Goal: Transaction & Acquisition: Purchase product/service

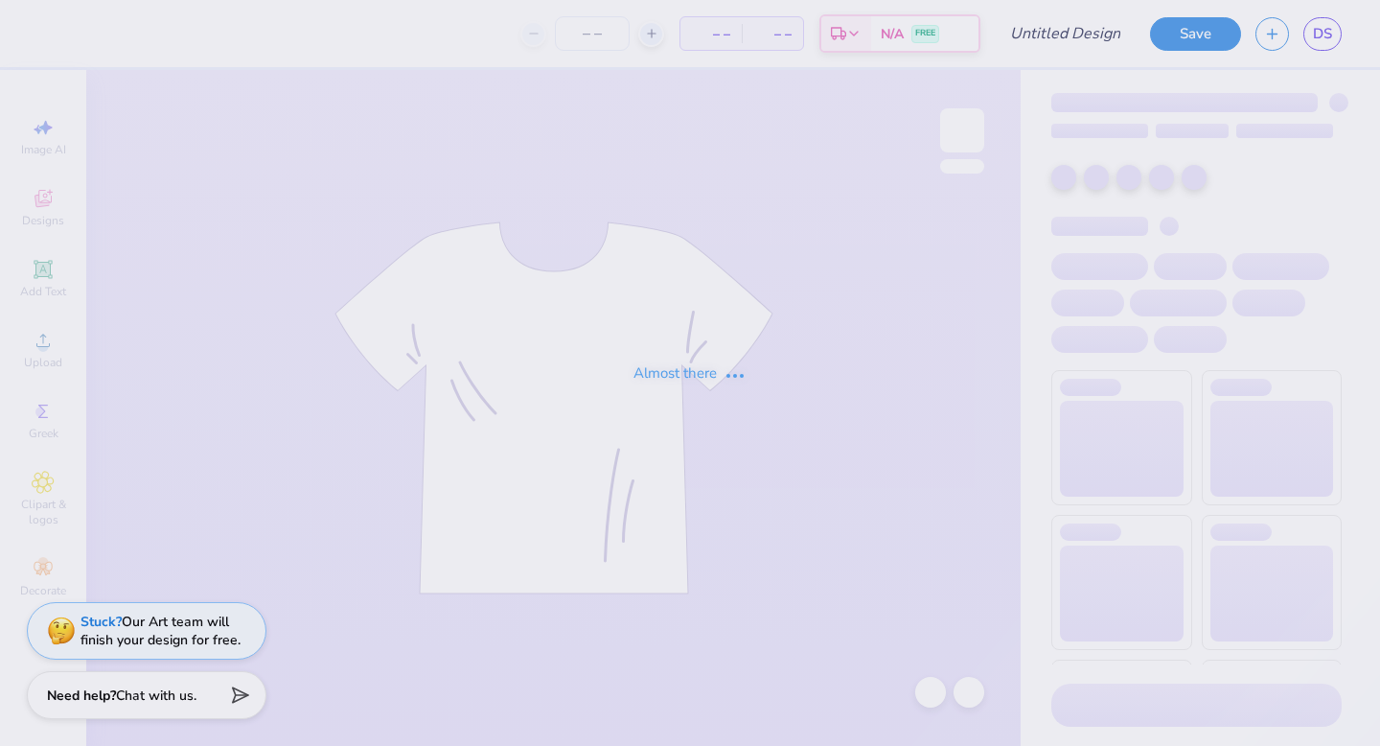
type input "Basketball hoodie 25-26"
type input "13"
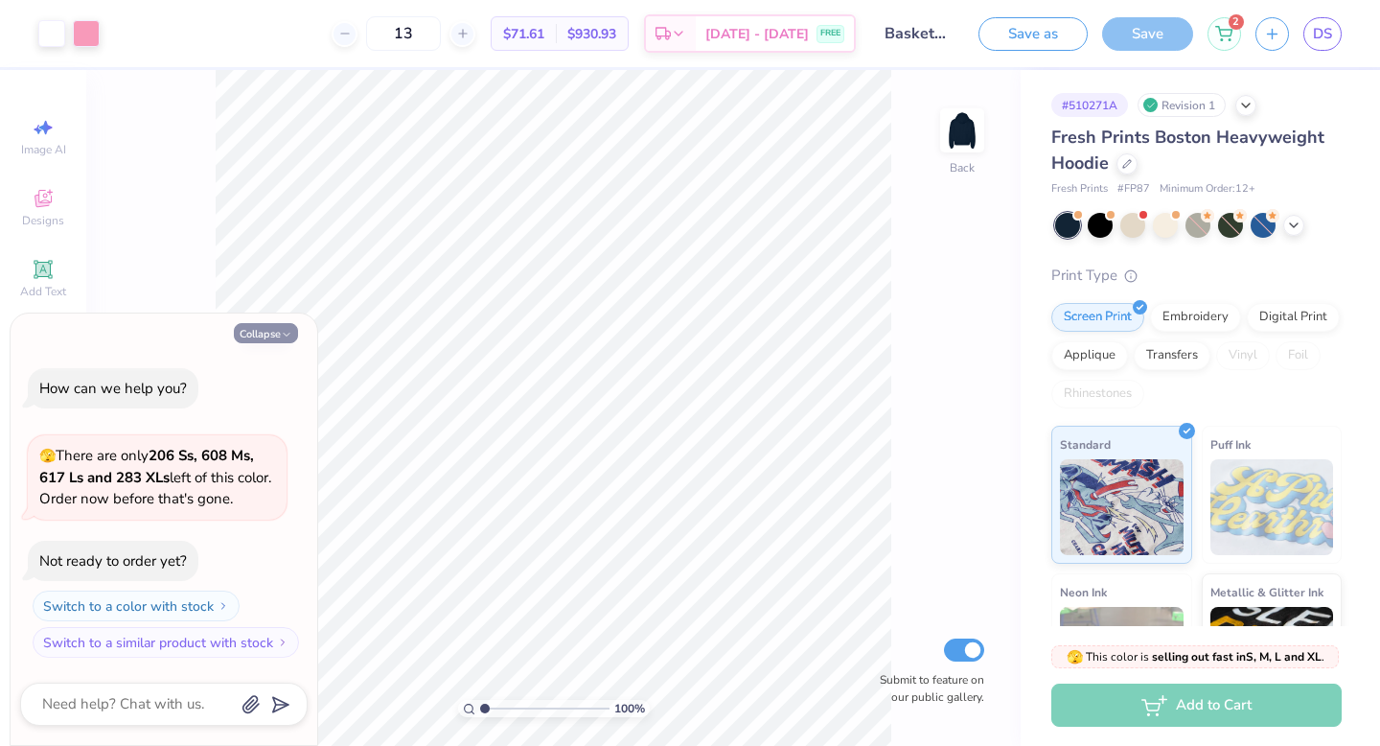
click at [284, 329] on icon "button" at bounding box center [287, 335] width 12 height 12
type textarea "x"
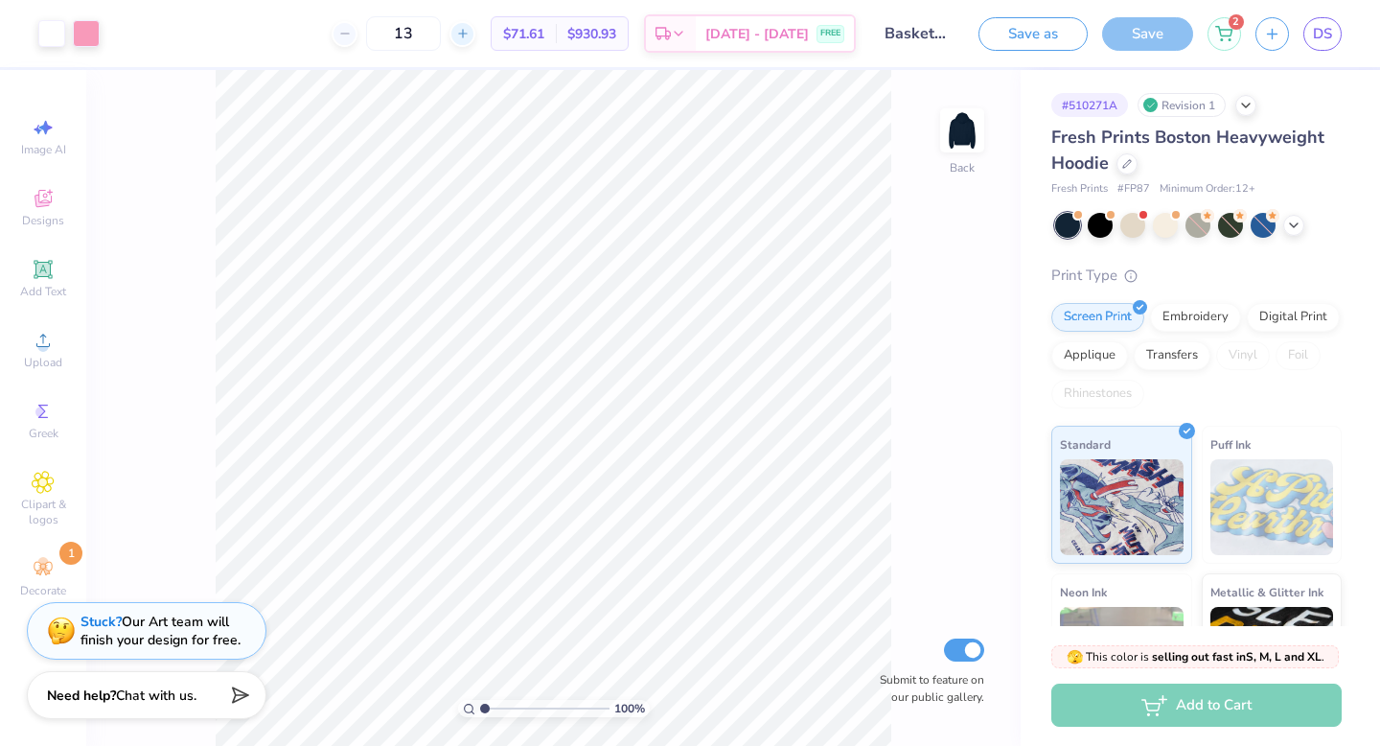
click at [475, 41] on div at bounding box center [463, 34] width 26 height 26
type input "15"
click at [957, 136] on img at bounding box center [962, 130] width 77 height 77
click at [43, 292] on span "Add Text" at bounding box center [43, 291] width 46 height 15
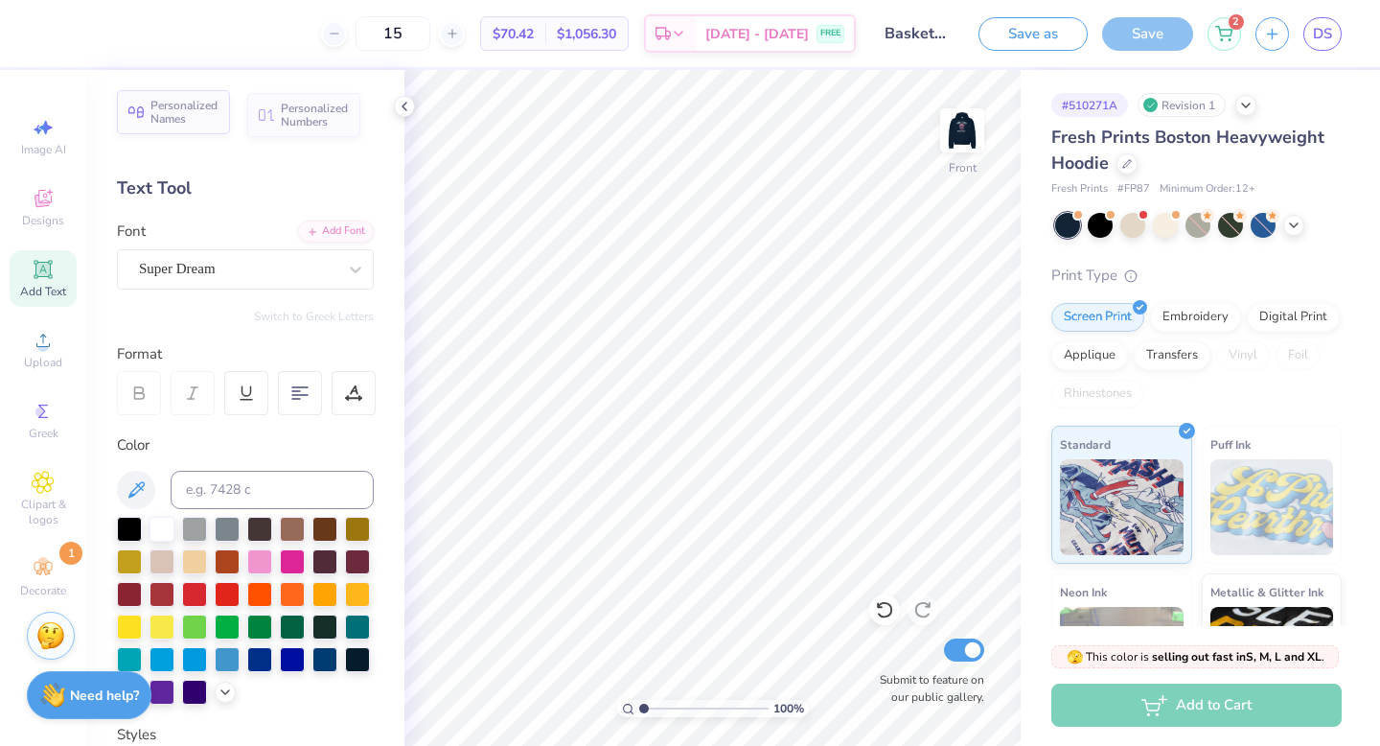
click at [193, 122] on span "Personalized Names" at bounding box center [184, 112] width 68 height 27
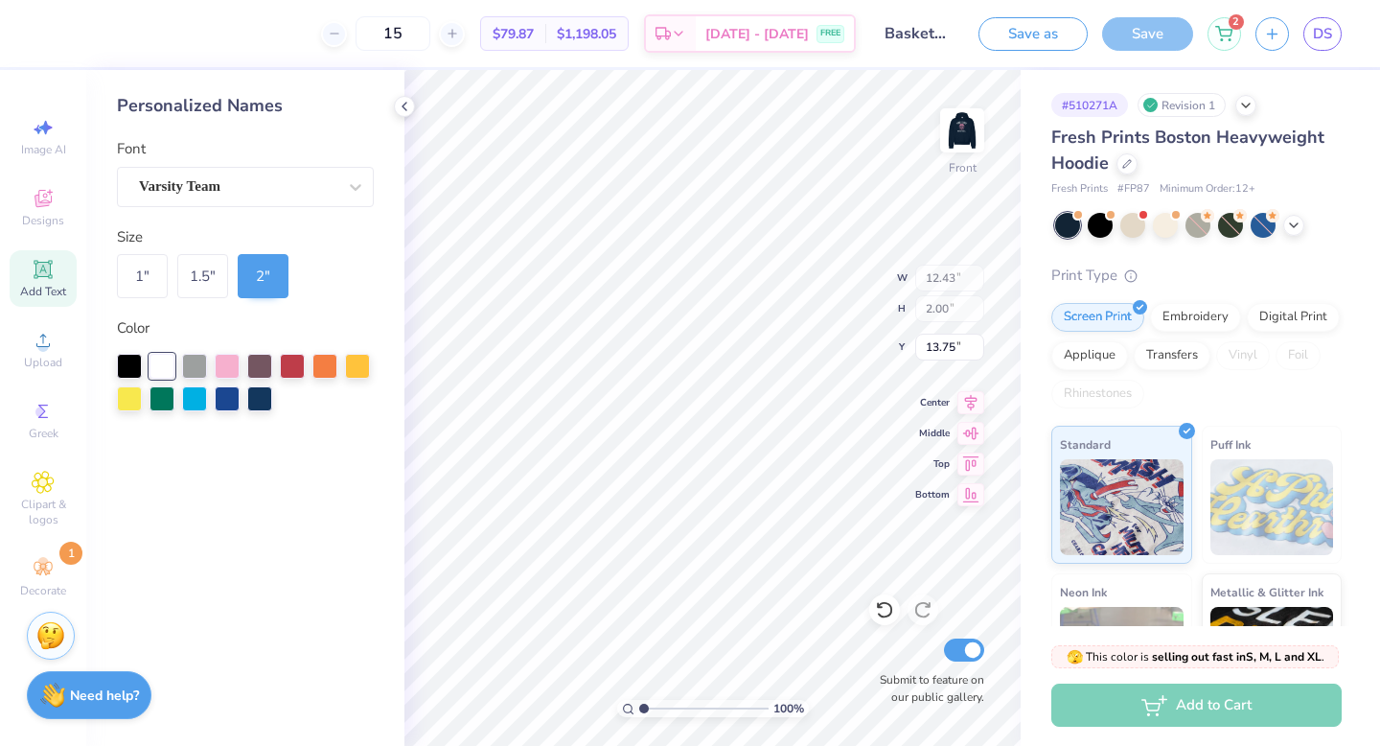
type input "5.87"
click at [956, 124] on img at bounding box center [962, 130] width 77 height 77
click at [956, 124] on img at bounding box center [962, 130] width 38 height 38
click at [955, 135] on img at bounding box center [962, 130] width 77 height 77
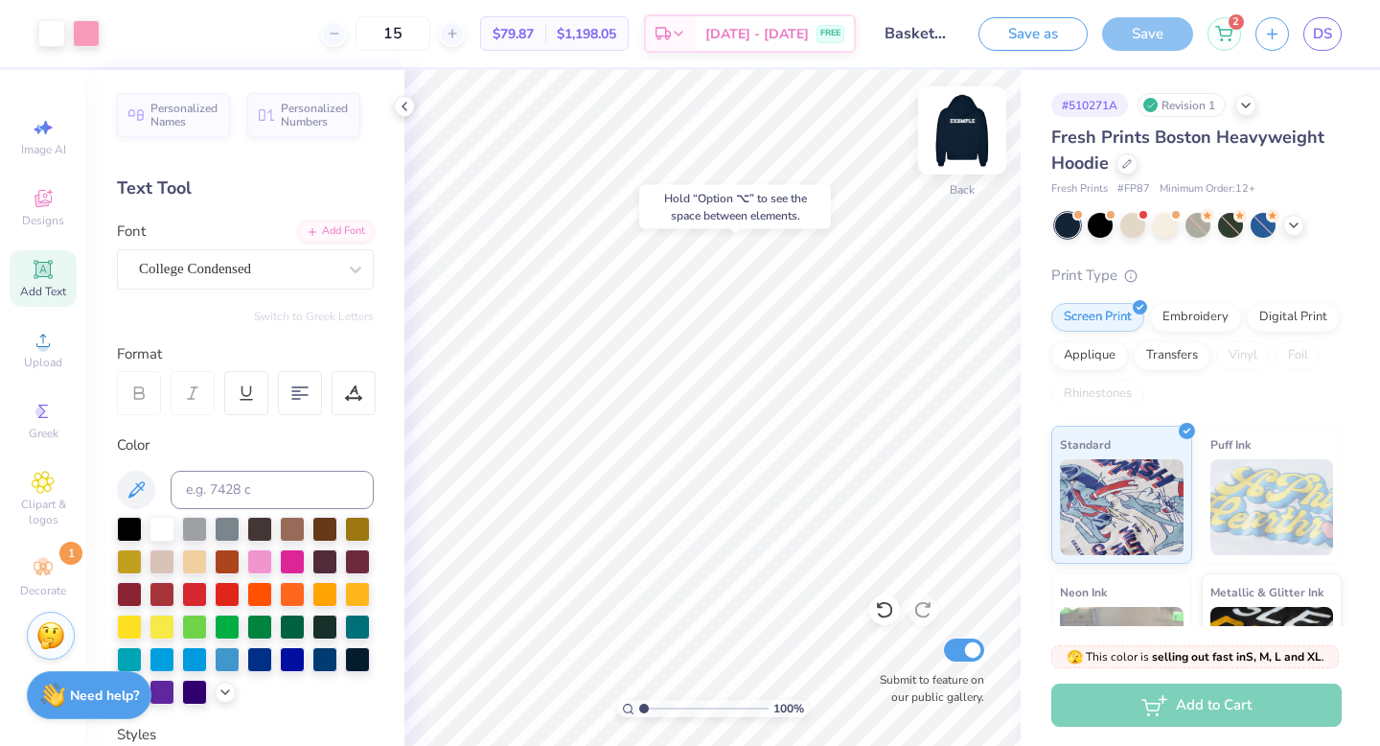
click at [960, 139] on img at bounding box center [962, 130] width 77 height 77
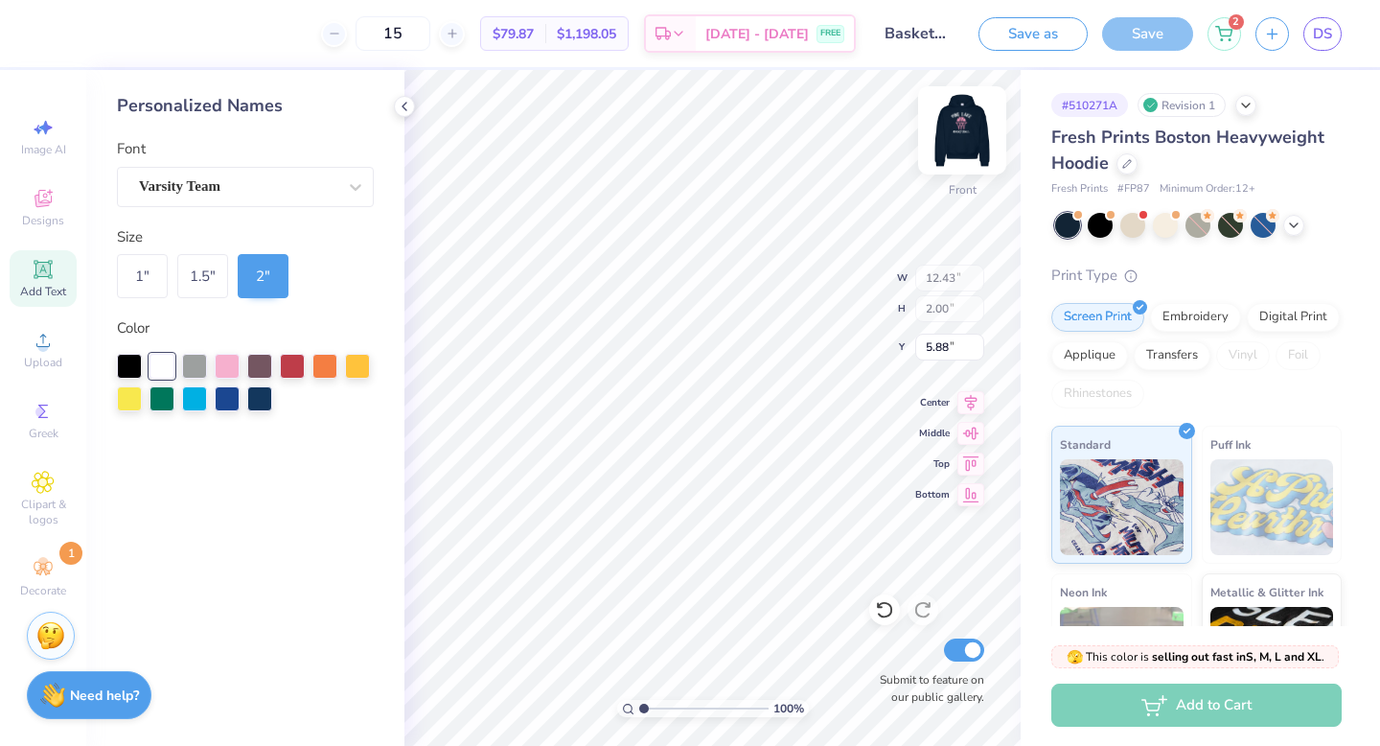
type input "6.11"
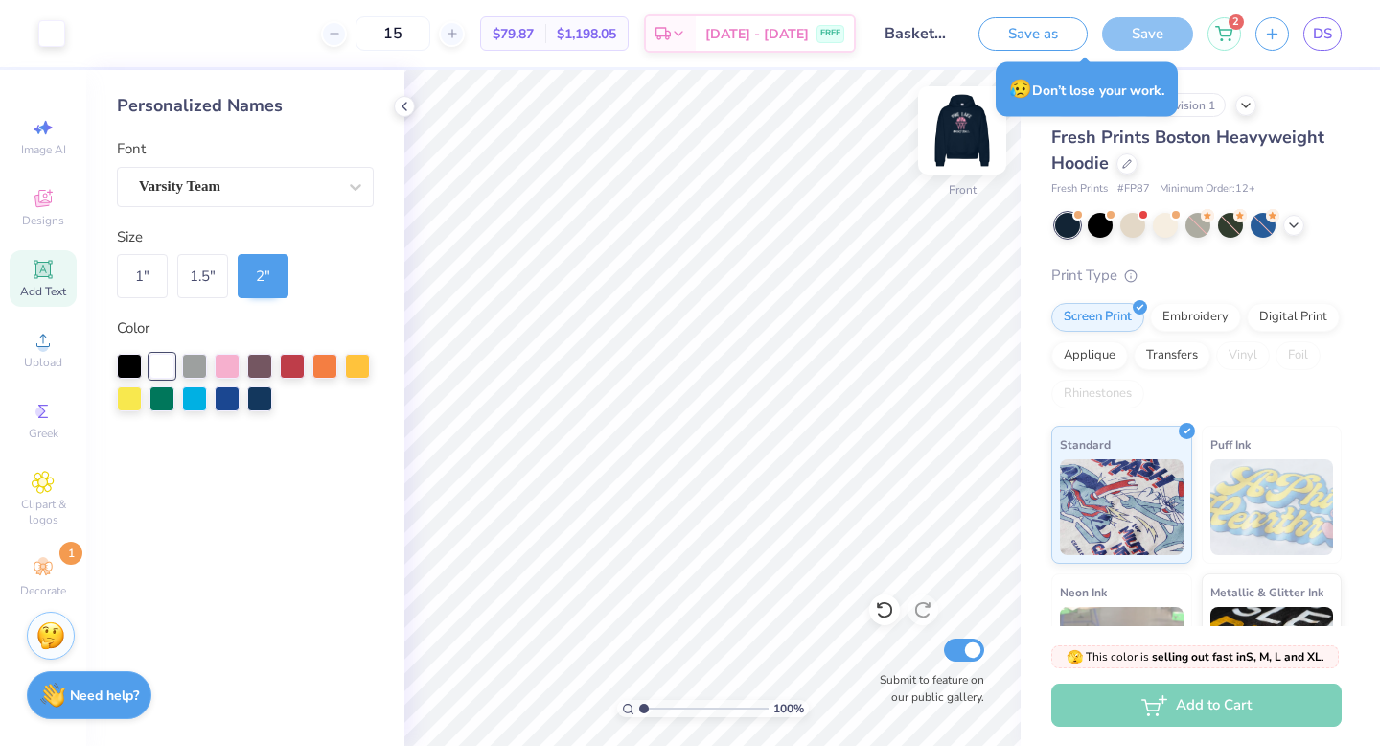
click at [957, 138] on img at bounding box center [962, 130] width 77 height 77
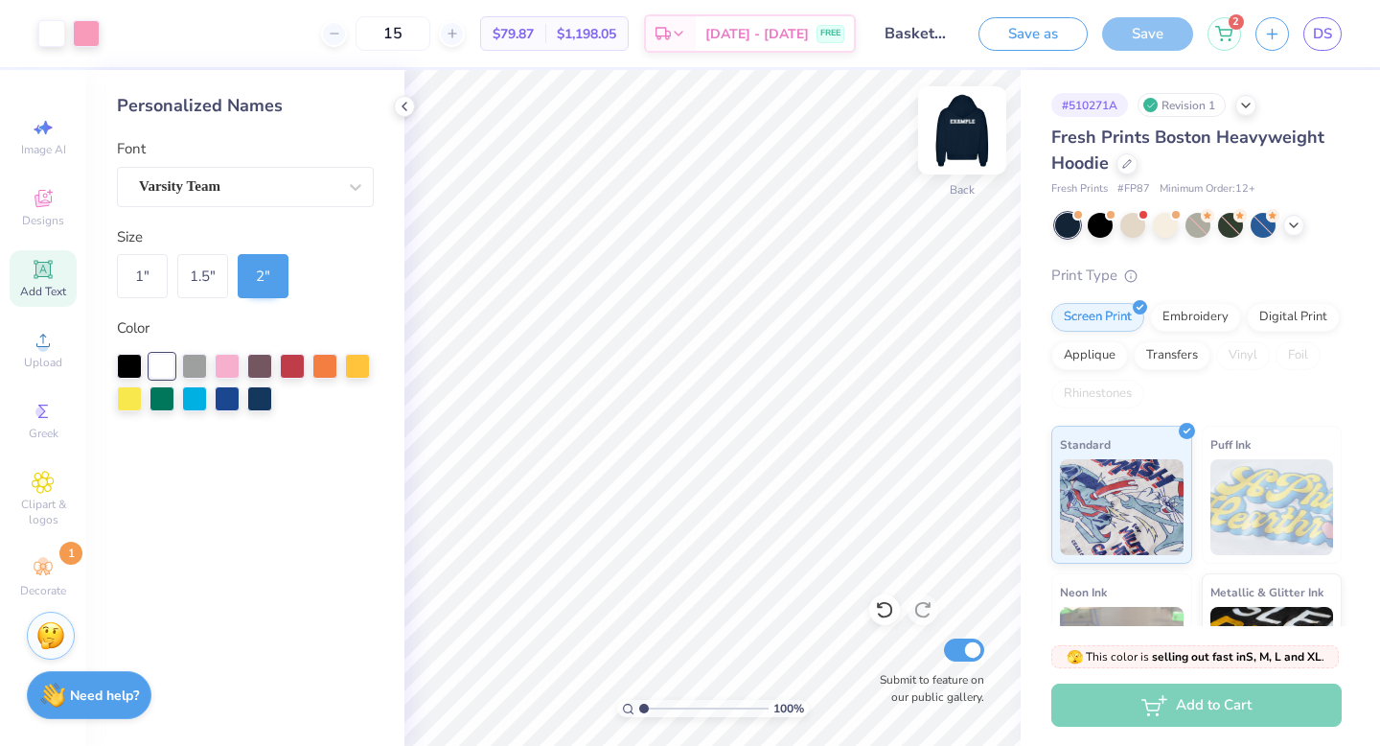
click at [954, 133] on img at bounding box center [962, 130] width 77 height 77
click at [1324, 29] on span "DS" at bounding box center [1322, 34] width 19 height 22
